Goal: Complete application form

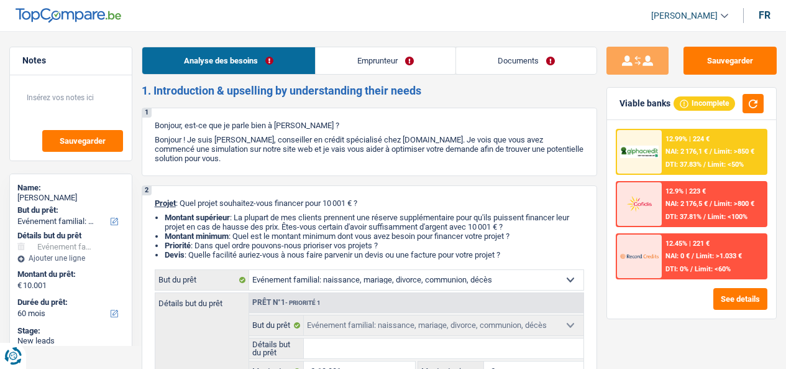
select select "familyEvent"
select select "60"
select select "familyEvent"
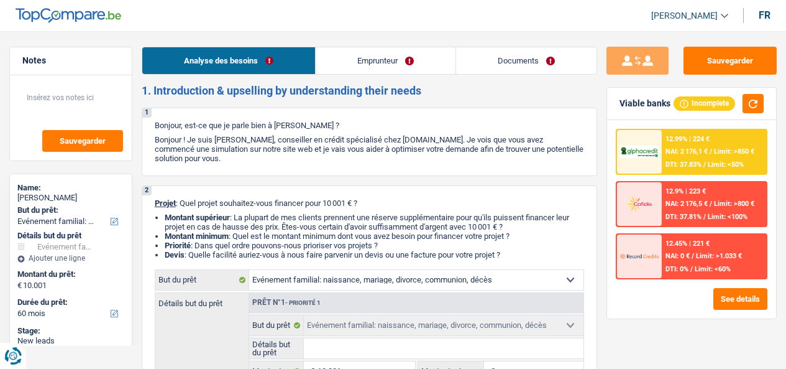
select select "60"
select select "independent"
select select "netSalary"
select select "rents"
select select "familyEvent"
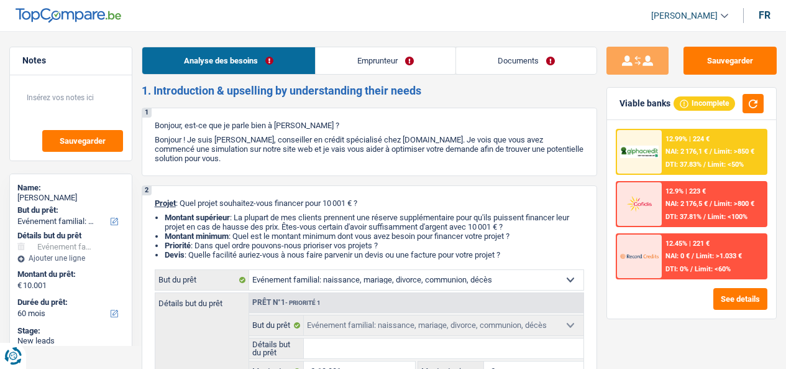
select select "familyEvent"
select select "60"
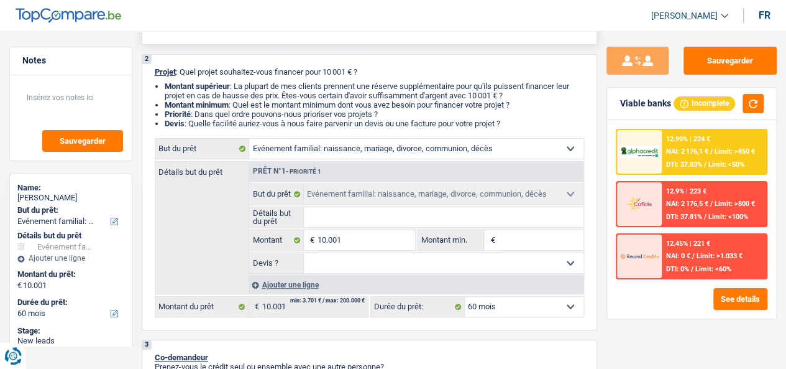
scroll to position [132, 0]
click at [340, 210] on input "Détails but du prêt" at bounding box center [444, 216] width 280 height 20
type input "m"
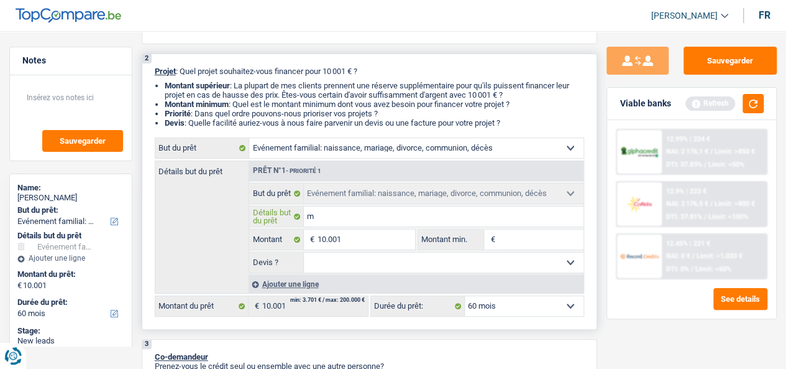
type input "ma"
type input "m"
type input "M"
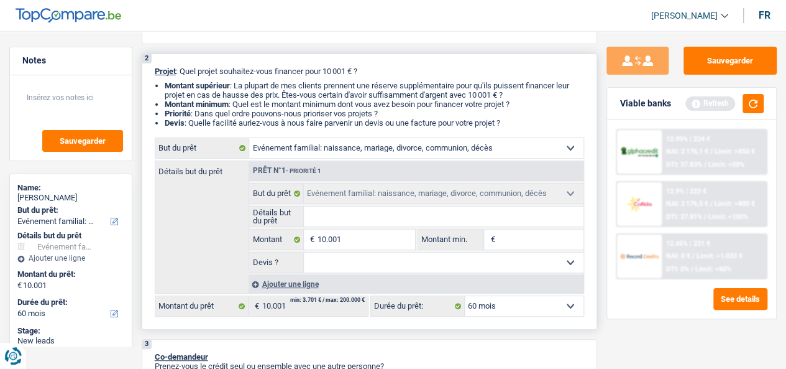
type input "M"
type input "MA"
type input "MAR"
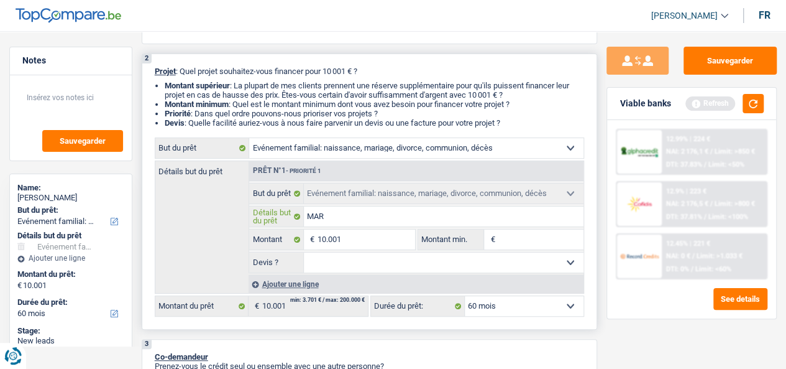
type input "MARI"
type input "MARIO"
type input "MARI"
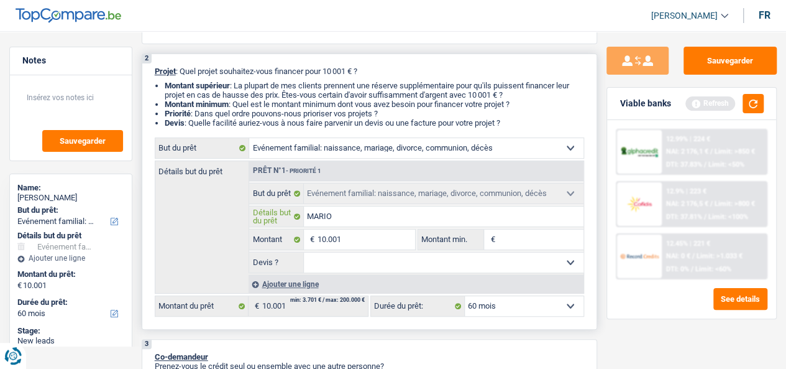
type input "MARI"
type input "[PERSON_NAME]"
type input "MARIAG"
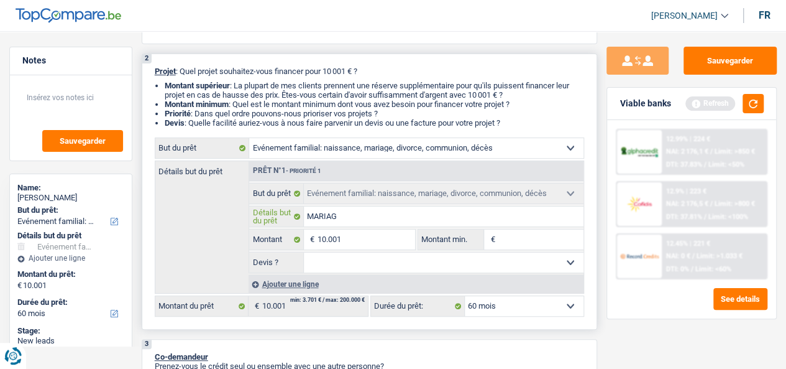
type input "MARIAGE"
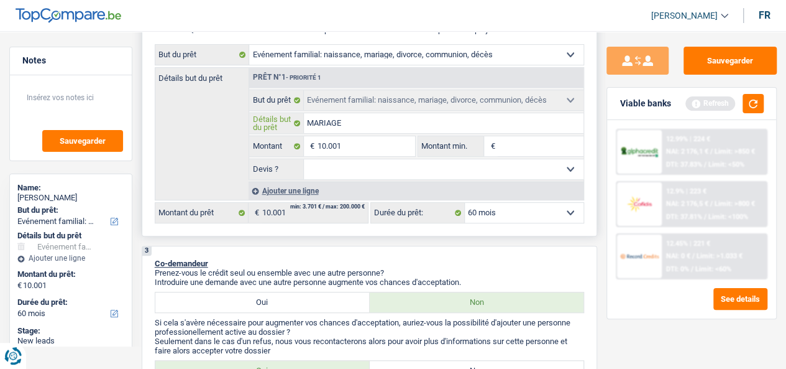
type input "MARIAGE"
click at [565, 171] on select "Oui Non Non répondu Sélectionner une option" at bounding box center [444, 169] width 280 height 20
click at [191, 122] on div "Détails but du prêt Prêt n°1 - Priorité 1 Confort maison: meubles, textile, pei…" at bounding box center [370, 133] width 430 height 133
click at [346, 150] on input "10.001" at bounding box center [367, 146] width 98 height 20
type input "1.000"
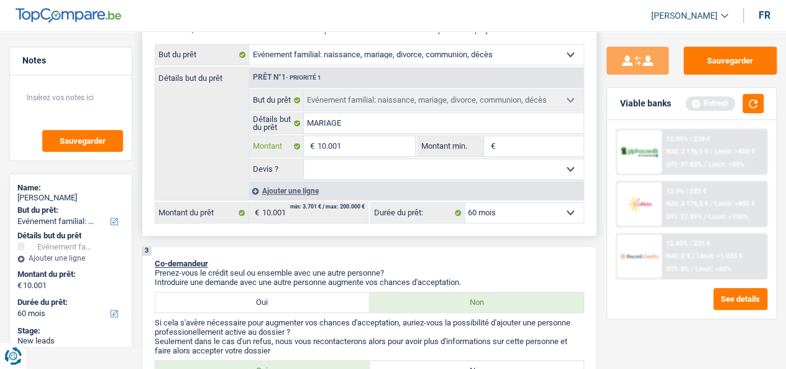
type input "1.000"
click at [346, 150] on input "1.000" at bounding box center [367, 146] width 98 height 20
type input "100"
type input "1"
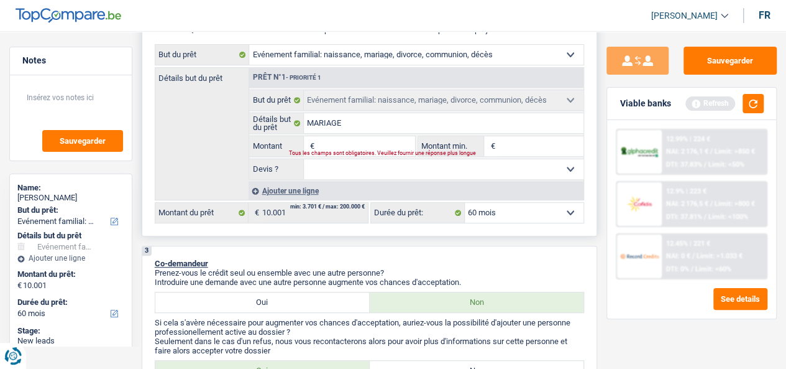
type input "3"
type input "31"
type input "310"
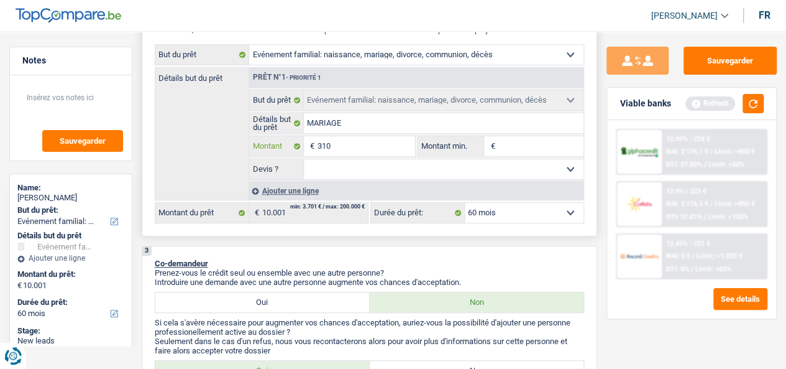
type input "310"
type input "3.100"
type input "31.000"
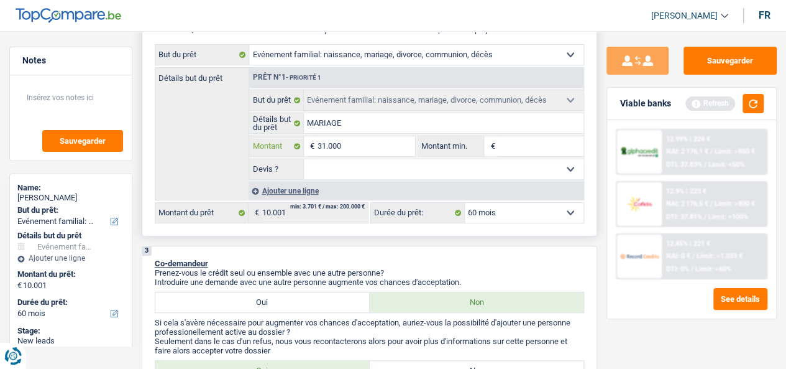
type input "31.000"
select select "120"
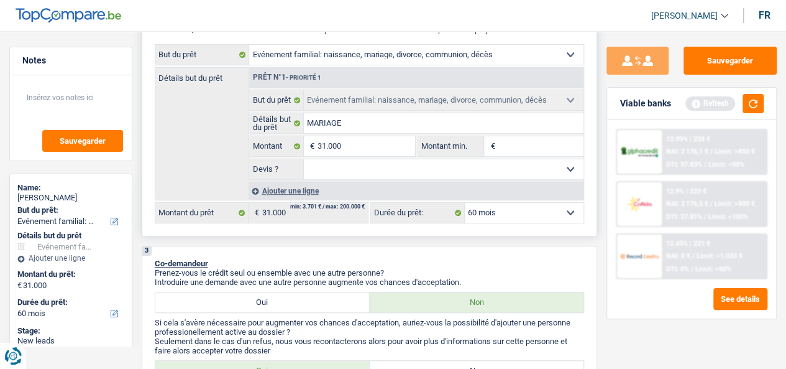
select select "120"
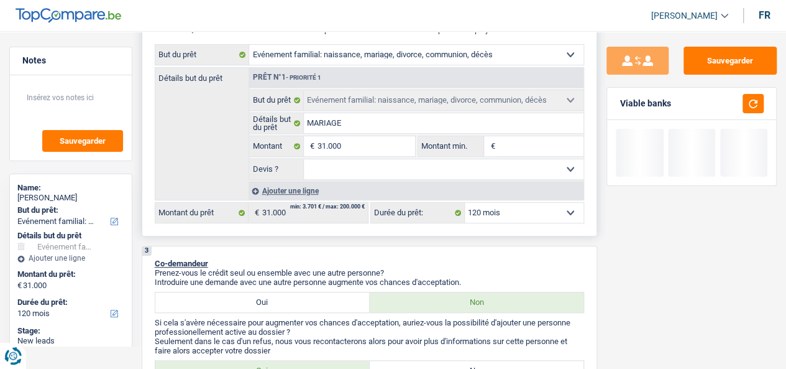
click at [340, 164] on select "Oui Non Non répondu Sélectionner une option" at bounding box center [444, 169] width 280 height 20
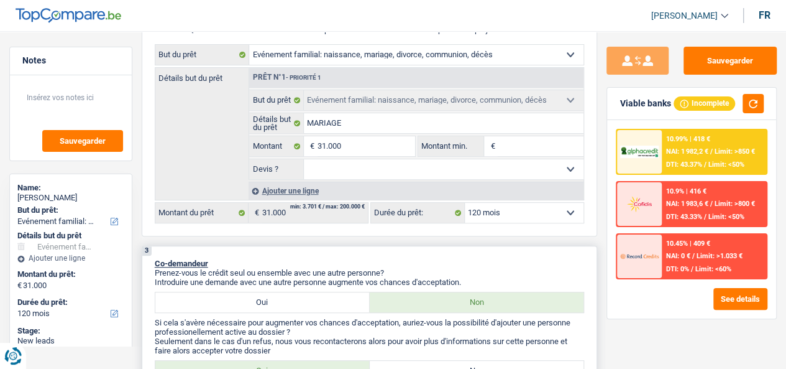
click at [492, 249] on div "3 Co-demandeur Prenez-vous le crédit seul ou ensemble avec une autre personne? …" at bounding box center [370, 320] width 456 height 149
click at [379, 167] on select "Oui Non Non répondu Sélectionner une option" at bounding box center [444, 169] width 280 height 20
select select "yes"
click at [304, 162] on select "Oui Non Non répondu Sélectionner une option" at bounding box center [444, 169] width 280 height 20
select select "yes"
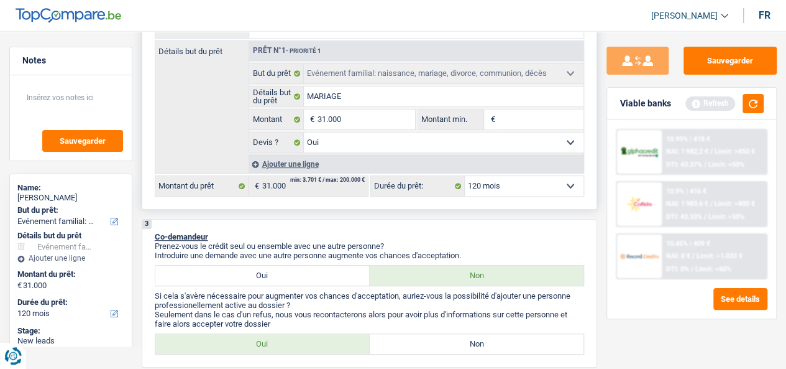
scroll to position [247, 0]
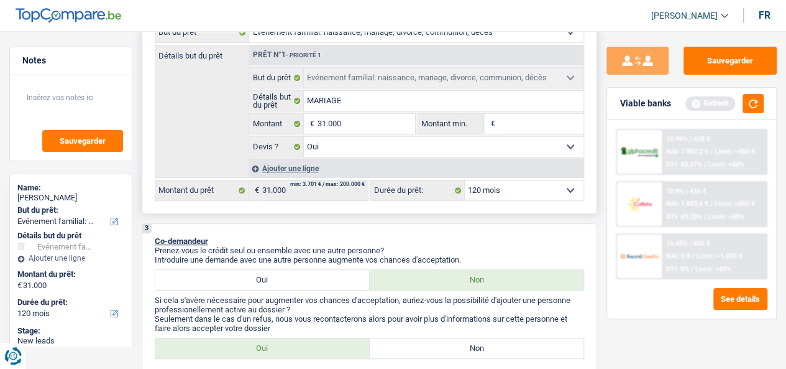
click at [540, 119] on input "Montant min." at bounding box center [541, 124] width 86 height 20
type input "2"
type input "20"
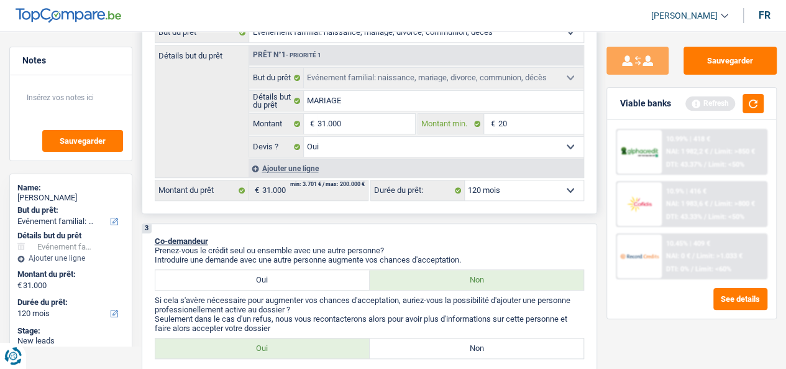
type input "200"
type input "2.000"
type input "20.000"
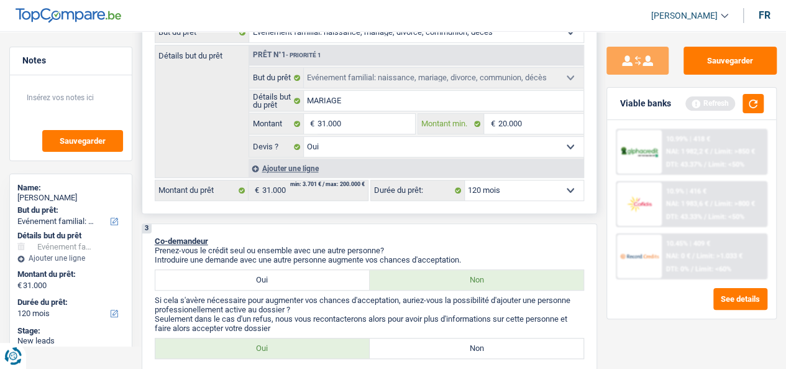
type input "20.000"
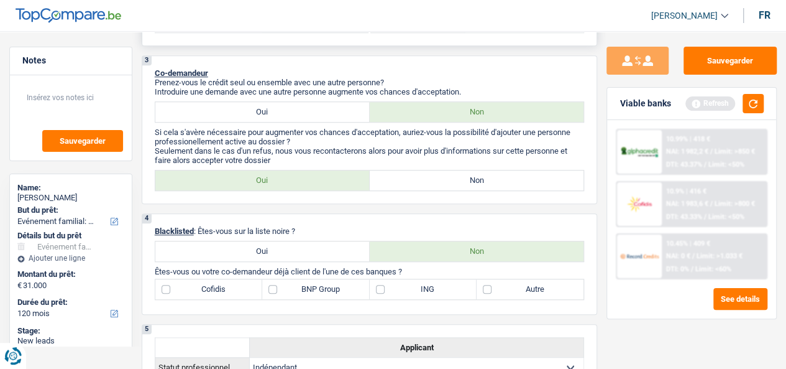
scroll to position [417, 0]
type input "20.000"
click at [425, 113] on label "Non" at bounding box center [477, 111] width 214 height 20
click at [425, 113] on input "Non" at bounding box center [477, 111] width 214 height 20
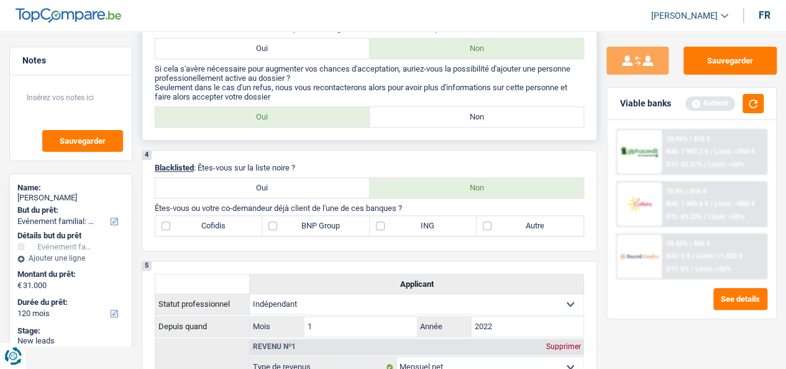
scroll to position [480, 0]
click at [243, 111] on label "Oui" at bounding box center [262, 116] width 214 height 20
click at [243, 111] on input "Oui" at bounding box center [262, 116] width 214 height 20
radio input "true"
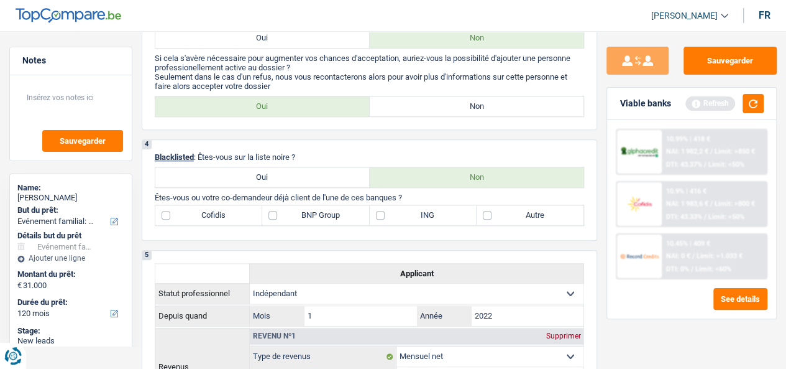
scroll to position [462, 0]
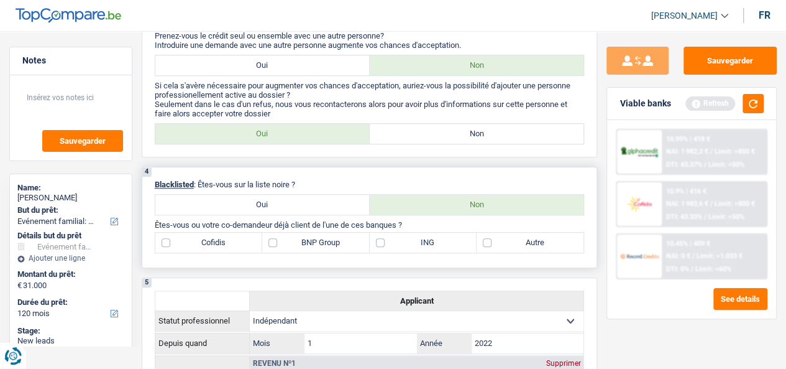
click at [328, 201] on label "Oui" at bounding box center [262, 205] width 214 height 20
click at [328, 201] on input "Oui" at bounding box center [262, 205] width 214 height 20
radio input "true"
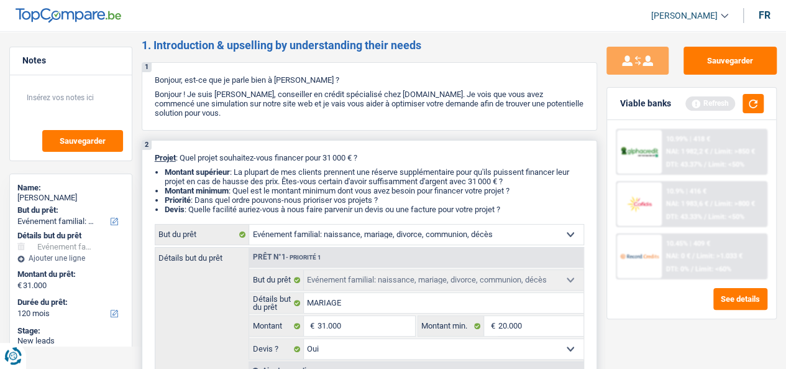
scroll to position [0, 0]
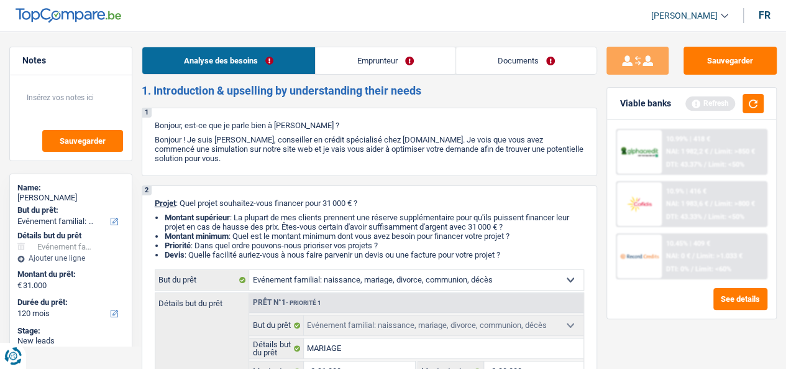
click at [337, 57] on link "Emprunteur" at bounding box center [386, 60] width 140 height 27
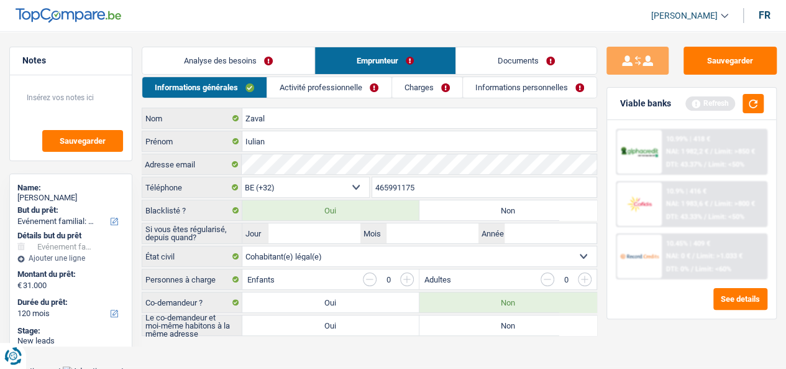
click at [311, 81] on link "Activité professionnelle" at bounding box center [329, 87] width 124 height 21
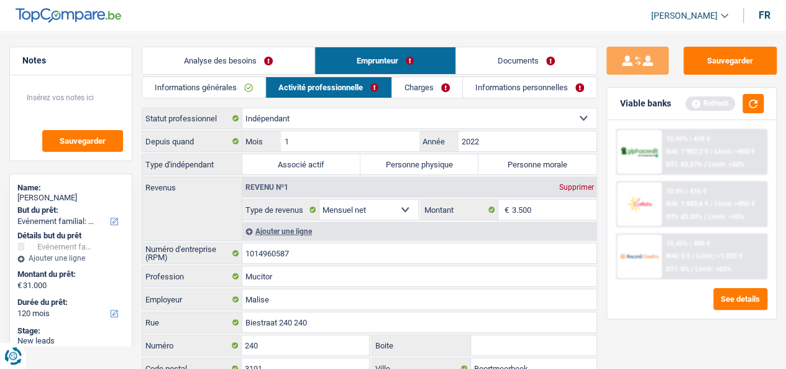
click at [438, 85] on link "Charges" at bounding box center [427, 87] width 70 height 21
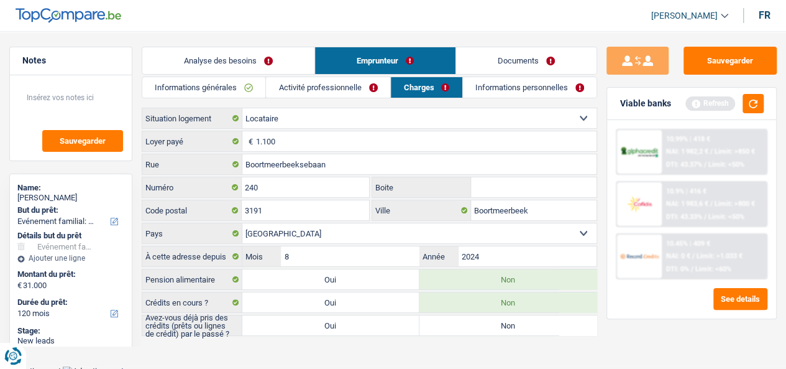
click at [502, 90] on link "Informations personnelles" at bounding box center [530, 87] width 134 height 21
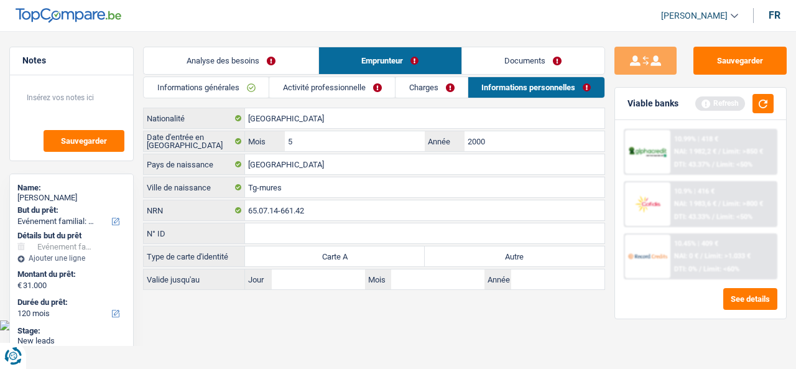
click at [361, 82] on link "Activité professionnelle" at bounding box center [332, 87] width 126 height 21
